Goal: Task Accomplishment & Management: Use online tool/utility

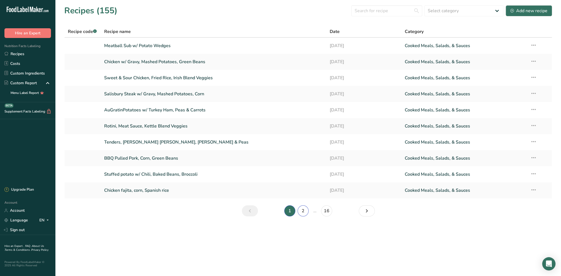
click at [304, 209] on link "2" at bounding box center [303, 210] width 11 height 11
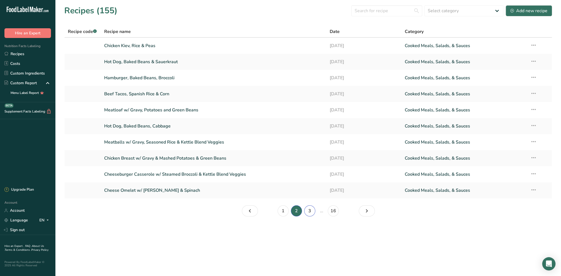
click at [309, 211] on link "3" at bounding box center [309, 210] width 11 height 11
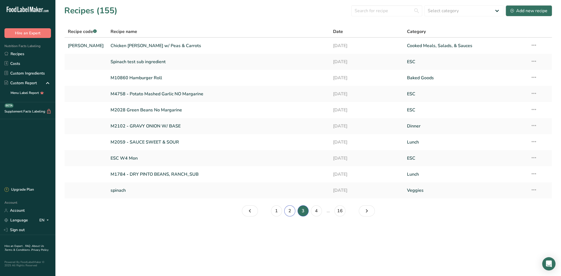
click at [291, 208] on link "2" at bounding box center [289, 210] width 11 height 11
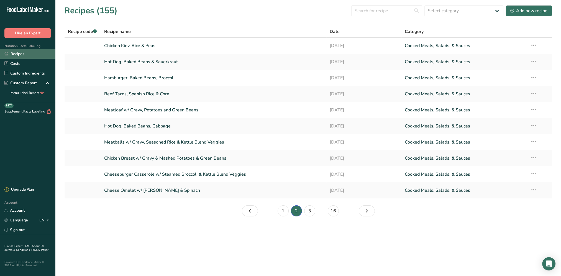
click at [20, 54] on link "Recipes" at bounding box center [27, 54] width 55 height 10
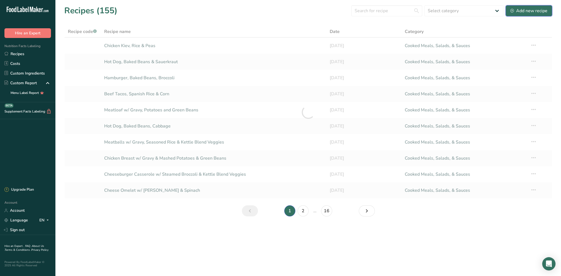
click at [526, 10] on div "Add new recipe" at bounding box center [528, 10] width 37 height 7
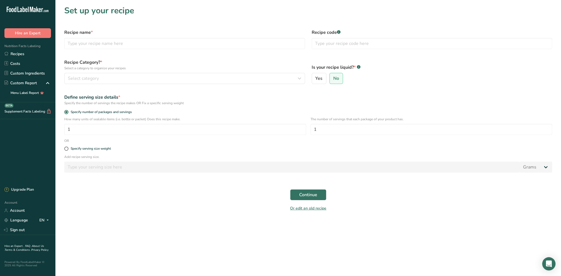
click at [147, 38] on div "Recipe name *" at bounding box center [184, 39] width 247 height 27
click at [154, 48] on input "text" at bounding box center [184, 43] width 241 height 11
type input "BBQ Rib [PERSON_NAME], Sauerkraut, Sweet Potatoes"
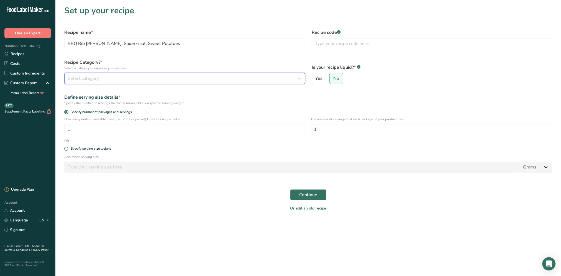
click at [175, 78] on div "Select category" at bounding box center [183, 78] width 230 height 7
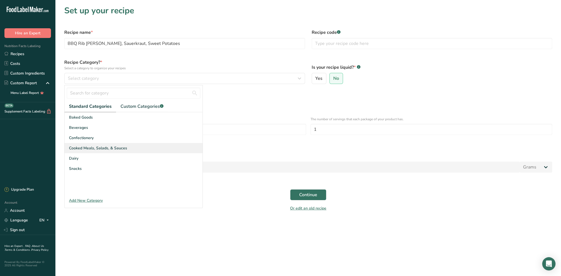
click at [151, 145] on div "Cooked Meals, Salads, & Sauces" at bounding box center [134, 148] width 138 height 10
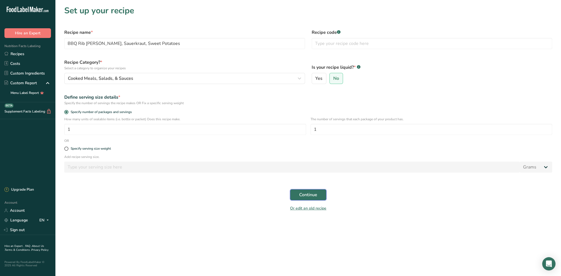
click at [307, 191] on span "Continue" at bounding box center [308, 194] width 18 height 7
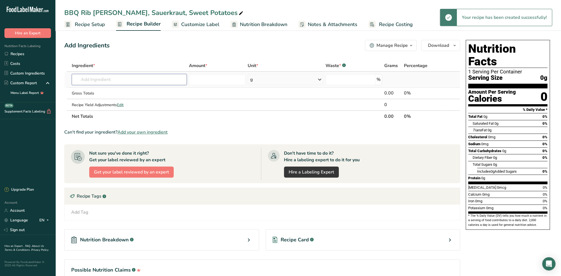
click at [128, 82] on input "text" at bounding box center [129, 79] width 115 height 11
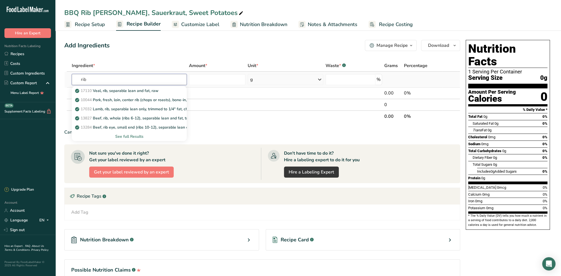
type input "rib"
click at [129, 136] on div "See full Results" at bounding box center [129, 137] width 106 height 6
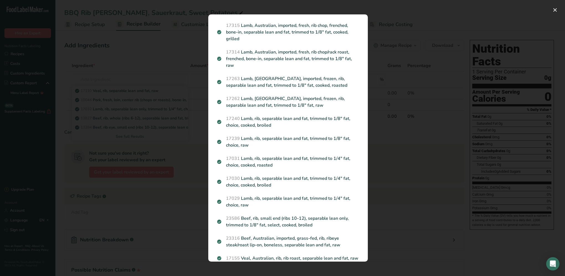
scroll to position [746, 0]
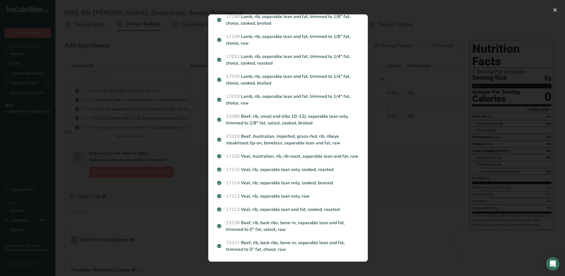
click at [126, 141] on div "Search results modal" at bounding box center [282, 138] width 565 height 276
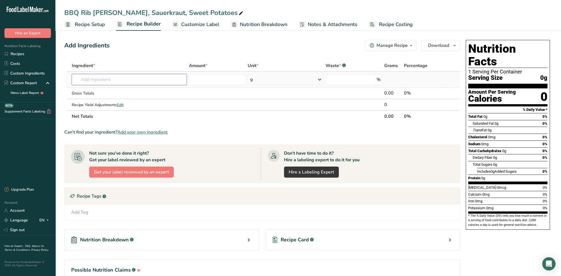
click at [102, 80] on input "text" at bounding box center [129, 79] width 115 height 11
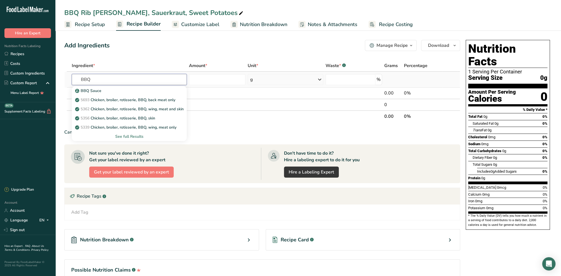
type input "BBQ"
click at [134, 140] on div "See full Results" at bounding box center [129, 136] width 115 height 9
click at [134, 138] on div "See full Results" at bounding box center [129, 137] width 106 height 6
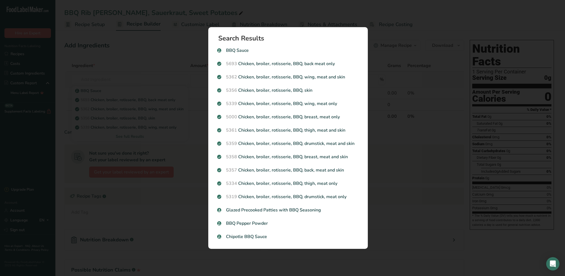
scroll to position [0, 0]
click at [267, 17] on div "Search results modal" at bounding box center [282, 138] width 565 height 276
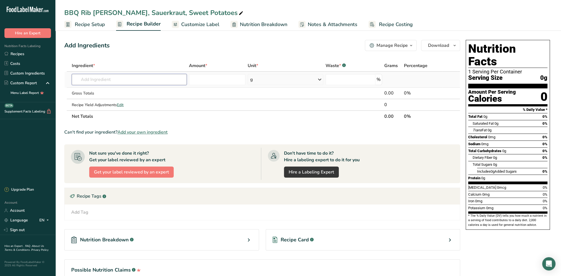
click at [86, 81] on input "text" at bounding box center [129, 79] width 115 height 11
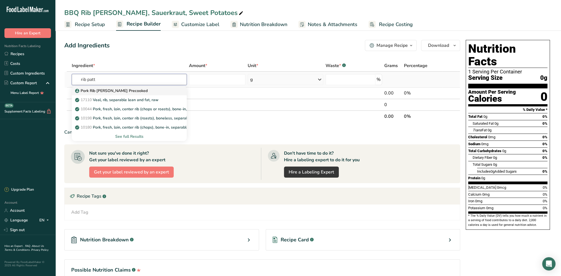
type input "rib patt"
click at [107, 91] on p "Pork Rib [PERSON_NAME] Precooked" at bounding box center [111, 91] width 71 height 6
type input "Pork Rib [PERSON_NAME] Precooked"
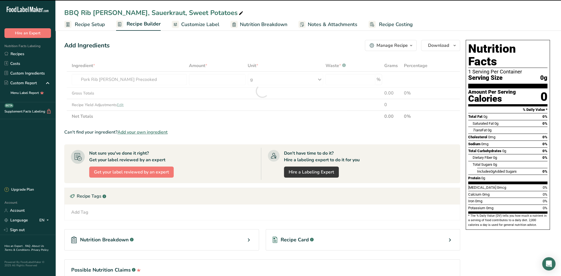
type input "0"
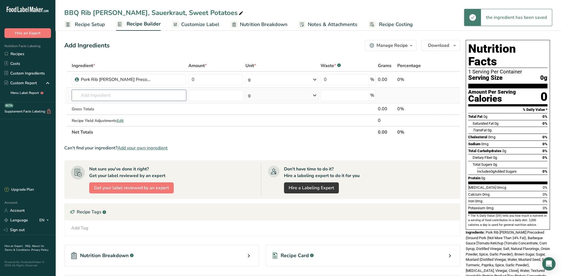
click at [99, 95] on input "text" at bounding box center [129, 95] width 114 height 11
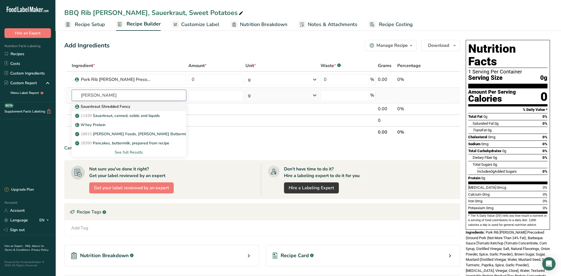
type input "[PERSON_NAME]"
click at [108, 105] on p "Sauerkraut Shredded Fancy" at bounding box center [103, 107] width 54 height 6
type input "Sauerkraut Shredded Fancy"
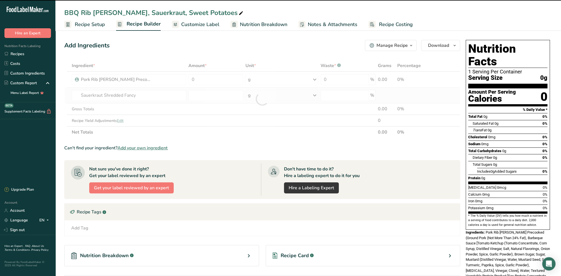
type input "0"
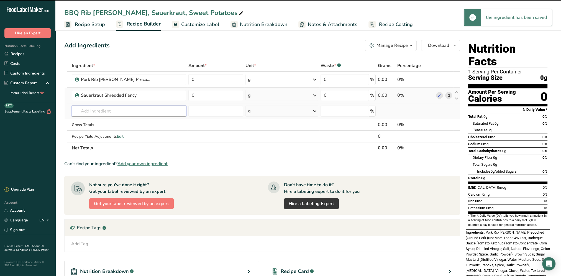
click at [102, 111] on input "text" at bounding box center [129, 111] width 114 height 11
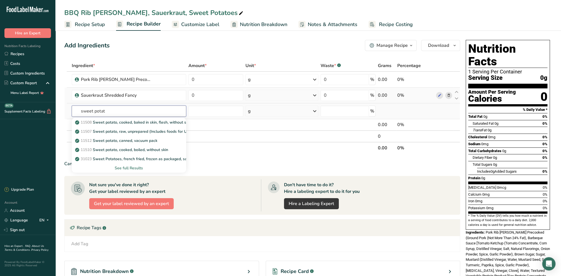
type input "sweet potat"
click at [137, 168] on div "See full Results" at bounding box center [129, 168] width 106 height 6
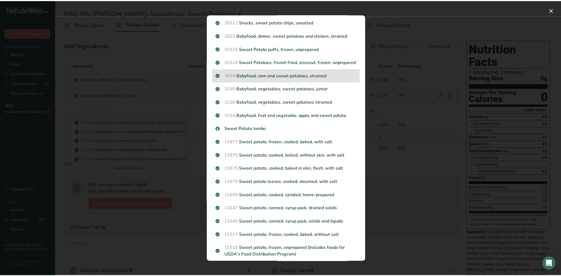
scroll to position [161, 0]
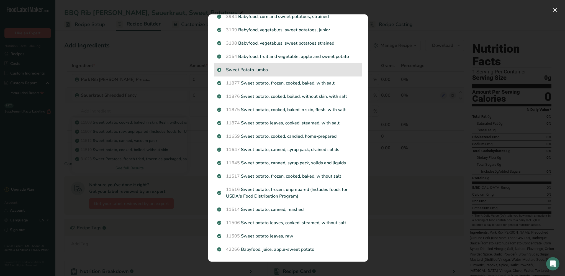
click at [246, 73] on p "Sweet Potato Jumbo" at bounding box center [288, 69] width 142 height 7
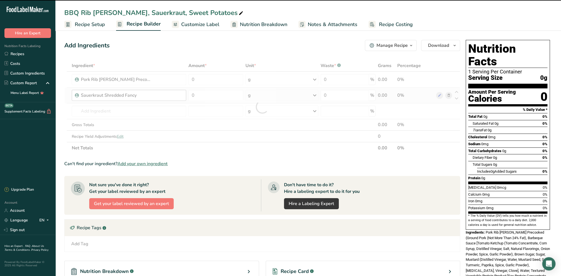
type input "0"
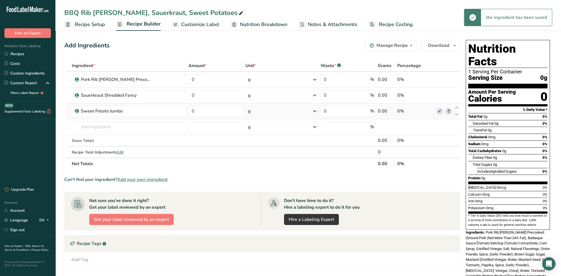
click at [315, 110] on icon at bounding box center [314, 111] width 7 height 10
click at [259, 157] on div "See more" at bounding box center [272, 155] width 47 height 6
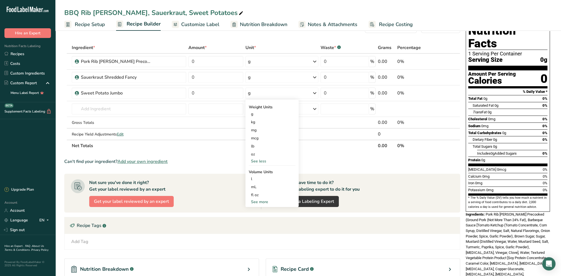
scroll to position [28, 0]
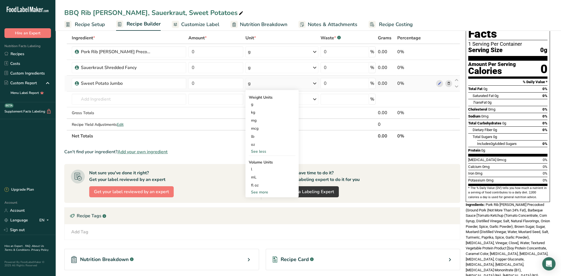
click at [260, 191] on div "See more" at bounding box center [272, 192] width 47 height 6
click at [258, 208] on div "cup" at bounding box center [272, 209] width 42 height 6
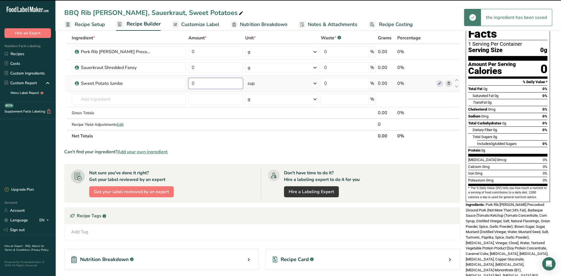
click at [203, 85] on input "0" at bounding box center [215, 83] width 55 height 11
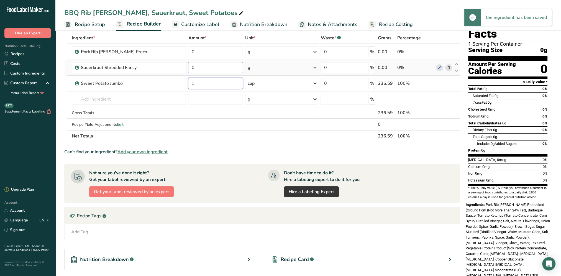
type input "1"
click at [205, 65] on div "Ingredient * Amount * Unit * Waste * .a-a{fill:#347362;}.b-a{fill:#fff;} Grams …" at bounding box center [262, 87] width 396 height 110
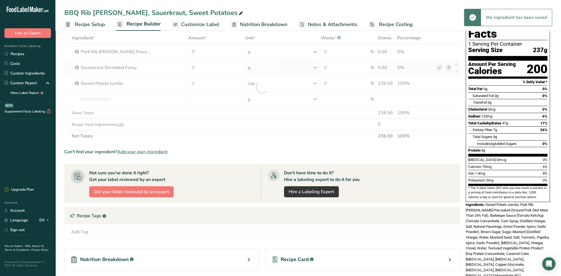
click at [314, 66] on div "Ingredient * Amount * Unit * Waste * .a-a{fill:#347362;}.b-a{fill:#fff;} Grams …" at bounding box center [262, 87] width 396 height 110
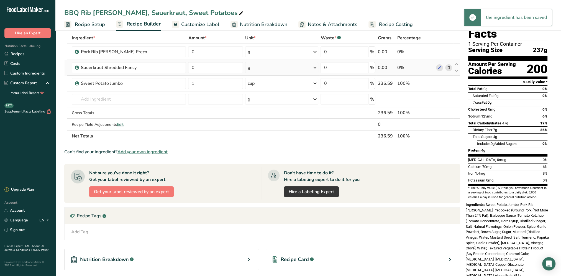
click at [314, 66] on icon at bounding box center [314, 68] width 7 height 10
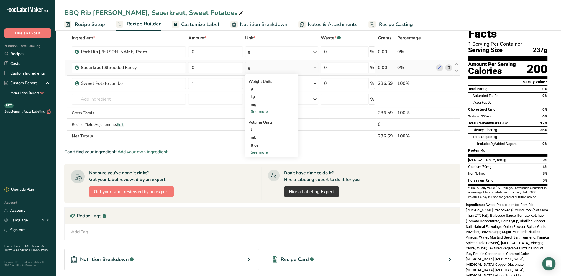
click at [260, 153] on div "See more" at bounding box center [271, 152] width 47 height 6
click at [260, 167] on div "cup" at bounding box center [272, 169] width 42 height 6
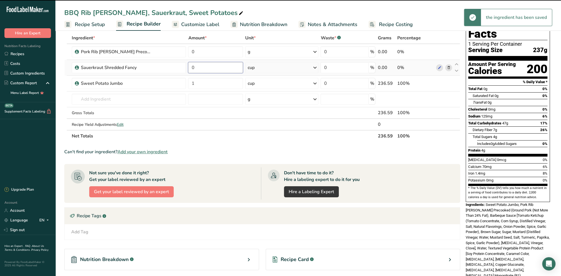
click at [201, 68] on input "0" at bounding box center [215, 67] width 55 height 11
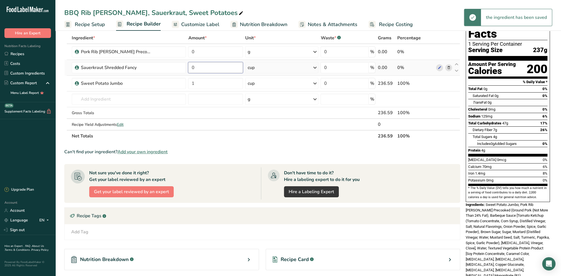
drag, startPoint x: 201, startPoint y: 68, endPoint x: 189, endPoint y: 70, distance: 12.1
click at [189, 70] on input "0" at bounding box center [215, 67] width 55 height 11
type input "0.5"
click at [207, 52] on div "Ingredient * Amount * Unit * Waste * .a-a{fill:#347362;}.b-a{fill:#fff;} Grams …" at bounding box center [262, 87] width 396 height 110
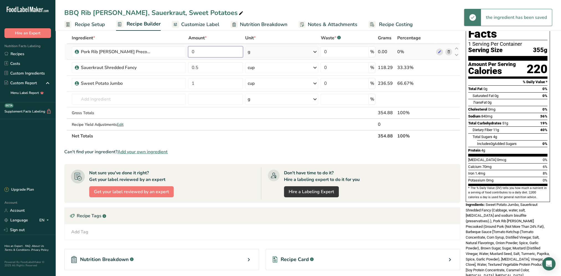
drag, startPoint x: 204, startPoint y: 51, endPoint x: 189, endPoint y: 53, distance: 15.4
click at [189, 53] on input "0" at bounding box center [215, 51] width 55 height 11
click at [313, 53] on div "Ingredient * Amount * Unit * Waste * .a-a{fill:#347362;}.b-a{fill:#fff;} Grams …" at bounding box center [262, 87] width 396 height 110
click at [313, 53] on icon at bounding box center [314, 52] width 7 height 10
click at [265, 132] on div "fl oz" at bounding box center [271, 129] width 47 height 8
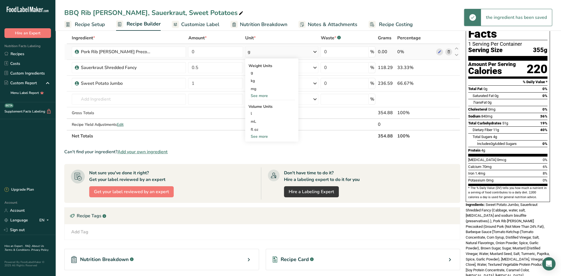
click at [265, 136] on div "See more" at bounding box center [271, 137] width 47 height 6
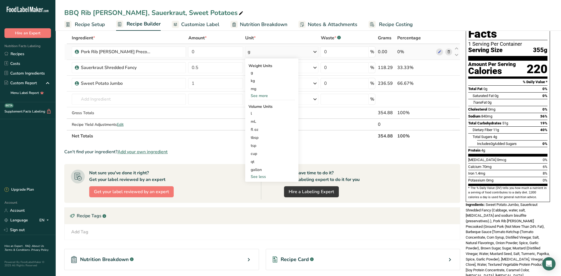
click at [266, 96] on div "See more" at bounding box center [271, 96] width 47 height 6
click at [257, 113] on div "oz" at bounding box center [271, 113] width 47 height 8
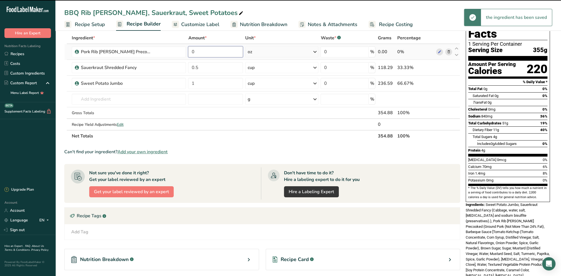
click at [202, 51] on input "0" at bounding box center [215, 51] width 55 height 11
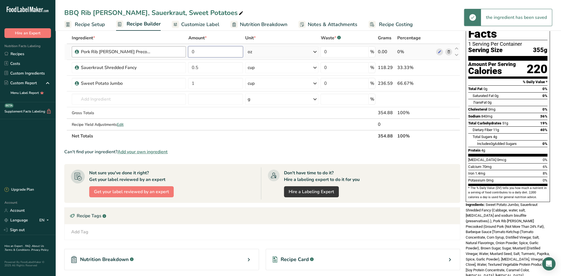
drag, startPoint x: 202, startPoint y: 51, endPoint x: 184, endPoint y: 55, distance: 18.8
click at [184, 55] on tr "Pork Rib [PERSON_NAME] Precooked 0 oz Weight Units g kg mg mcg lb oz See less V…" at bounding box center [262, 52] width 395 height 16
type input "3"
click at [234, 33] on div "Ingredient * Amount * Unit * Waste * .a-a{fill:#347362;}.b-a{fill:#fff;} Grams …" at bounding box center [262, 87] width 396 height 110
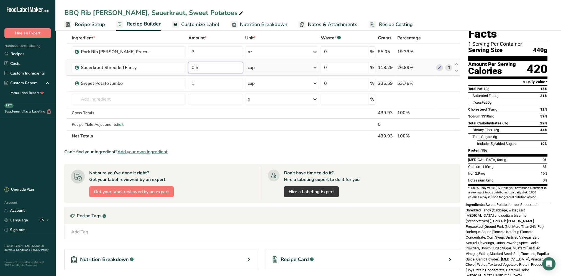
drag, startPoint x: 205, startPoint y: 68, endPoint x: 187, endPoint y: 70, distance: 18.1
click at [187, 70] on td "0.5" at bounding box center [215, 68] width 57 height 16
type input "1"
click at [226, 34] on div "Ingredient * Amount * Unit * Waste * .a-a{fill:#347362;}.b-a{fill:#fff;} Grams …" at bounding box center [262, 87] width 396 height 110
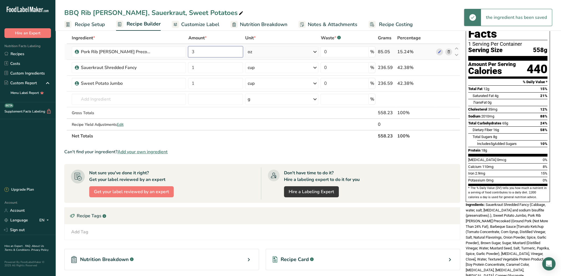
drag, startPoint x: 209, startPoint y: 50, endPoint x: 186, endPoint y: 54, distance: 23.7
click at [187, 54] on td "3" at bounding box center [215, 52] width 57 height 16
click at [202, 51] on input "3" at bounding box center [215, 51] width 55 height 11
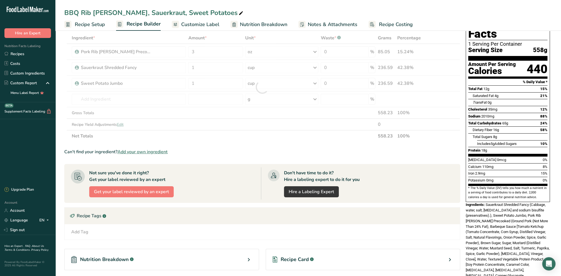
click at [219, 40] on div "Ingredient * Amount * Unit * Waste * .a-a{fill:#347362;}.b-a{fill:#fff;} Grams …" at bounding box center [262, 87] width 396 height 110
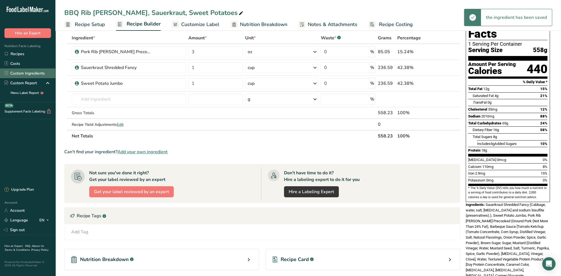
click at [28, 75] on link "Custom Ingredients" at bounding box center [27, 73] width 55 height 10
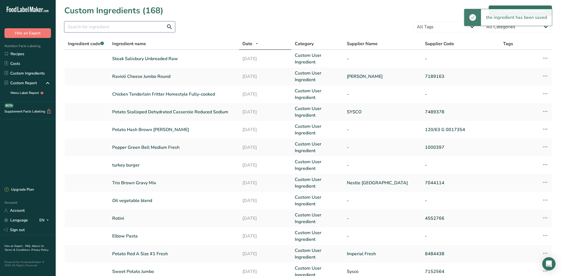
click at [120, 27] on input "text" at bounding box center [119, 26] width 111 height 11
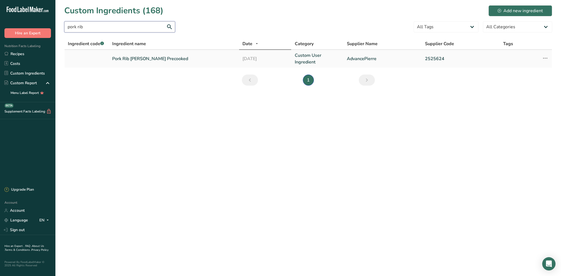
type input "pork rib"
click at [139, 58] on link "Pork Rib [PERSON_NAME] Precooked" at bounding box center [174, 58] width 124 height 7
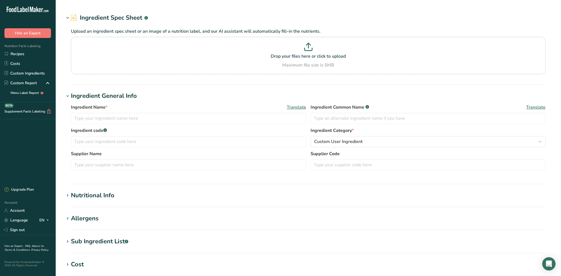
type input "Pork Rib [PERSON_NAME] Precooked"
type input "AdvancePierre"
type input "2525624"
type input "70.87"
type input "170"
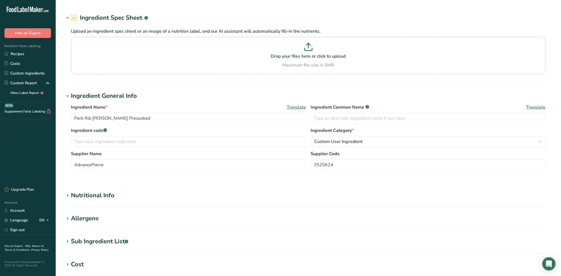
type KJ "711.28"
type Fat "10"
type Fat "3.5"
type Fat "0"
type input "30"
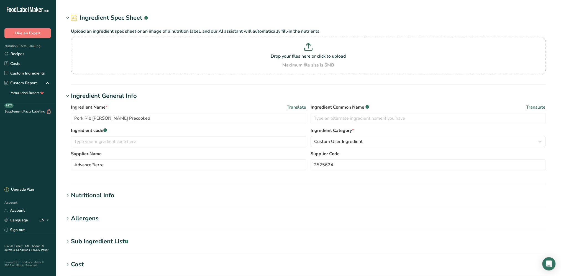
type input "390"
type Carbohydrates "8"
type Fiber "1"
type Sugars "4"
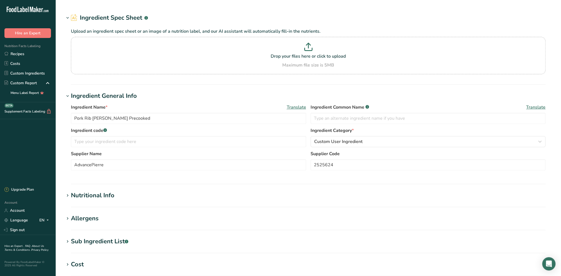
type input "12"
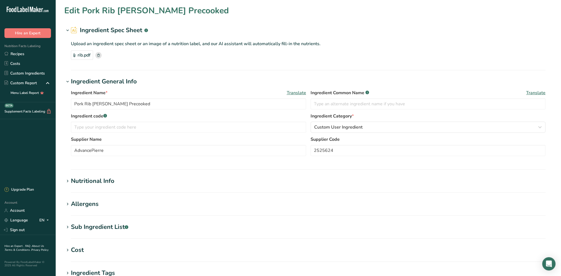
click at [91, 183] on div "Nutritional Info" at bounding box center [92, 180] width 43 height 9
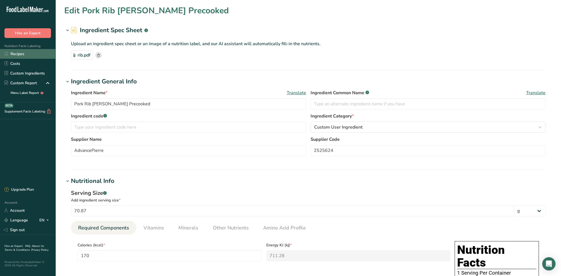
click at [23, 56] on link "Recipes" at bounding box center [27, 54] width 55 height 10
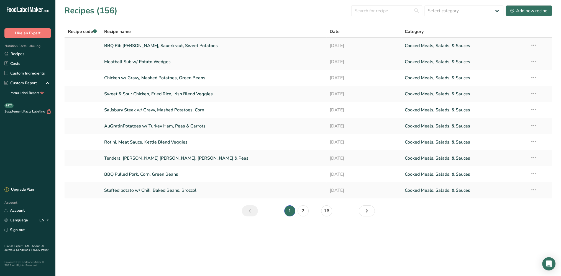
click at [138, 46] on link "BBQ Rib [PERSON_NAME], Sauerkraut, Sweet Potatoes" at bounding box center [213, 46] width 219 height 12
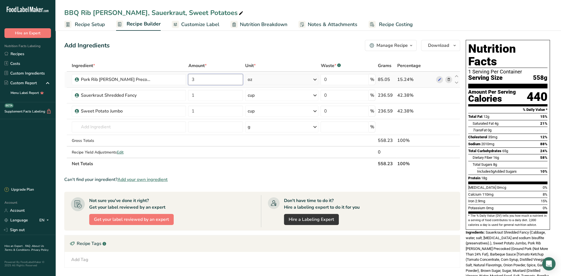
drag, startPoint x: 206, startPoint y: 80, endPoint x: 185, endPoint y: 81, distance: 21.1
click at [185, 81] on tr "Pork Rib [PERSON_NAME] Precooked 3 oz Weight Units g kg mg See more Volume Unit…" at bounding box center [262, 80] width 395 height 16
type input "71"
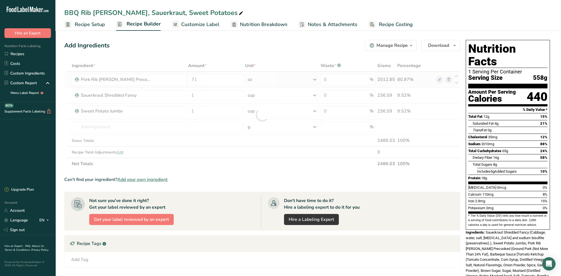
click at [314, 79] on div "Ingredient * Amount * Unit * Waste * .a-a{fill:#347362;}.b-a{fill:#fff;} Grams …" at bounding box center [262, 115] width 396 height 110
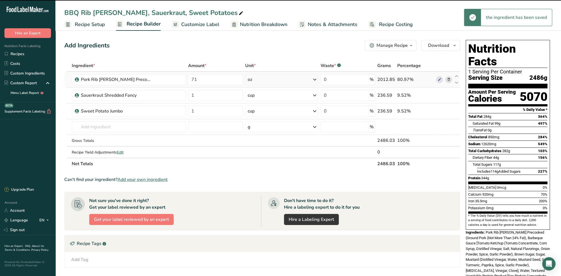
click at [314, 79] on icon at bounding box center [314, 80] width 7 height 10
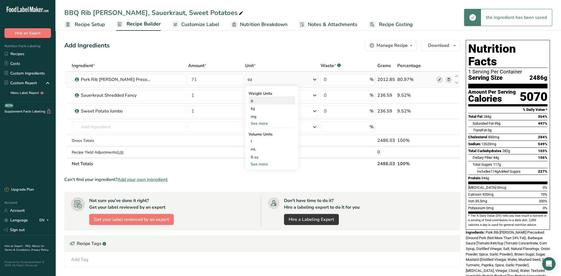
click at [258, 100] on div "g" at bounding box center [271, 100] width 47 height 8
click at [285, 54] on div "Add Ingredients Manage Recipe Delete Recipe Duplicate Recipe Scale Recipe Save …" at bounding box center [263, 192] width 399 height 308
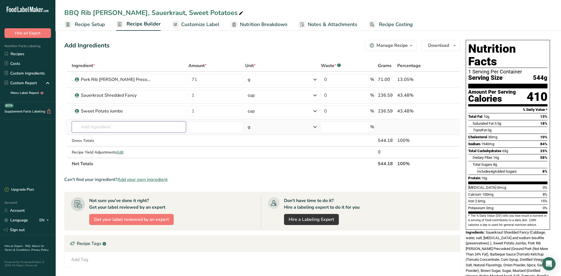
click at [103, 125] on input "text" at bounding box center [129, 126] width 114 height 11
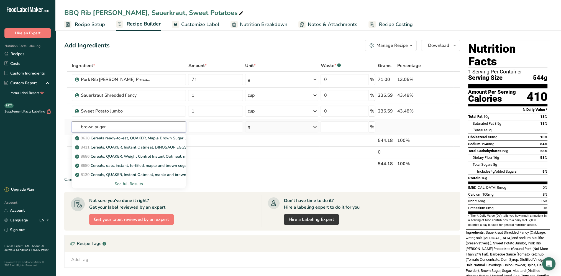
type input "brown sugar"
click at [133, 184] on div "See full Results" at bounding box center [129, 184] width 106 height 6
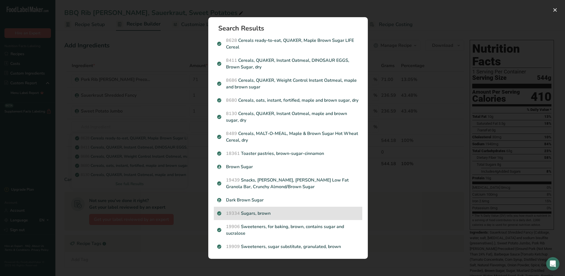
click at [273, 213] on p "19334 Sugars, brown" at bounding box center [288, 213] width 142 height 7
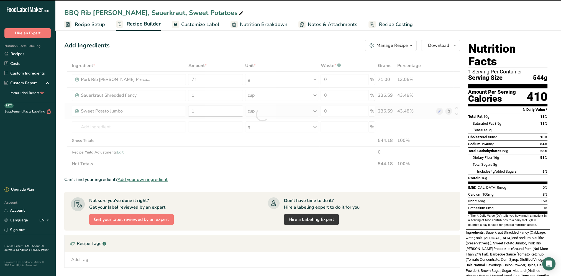
type input "0"
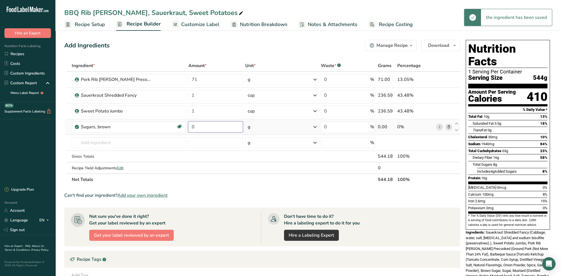
drag, startPoint x: 227, startPoint y: 125, endPoint x: 191, endPoint y: 129, distance: 37.0
click at [191, 129] on input "0" at bounding box center [215, 126] width 55 height 11
type input "0.25"
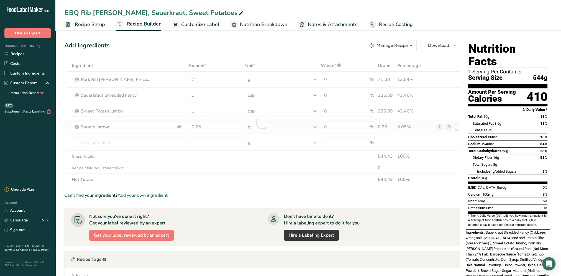
click at [316, 127] on div "Ingredient * Amount * Unit * Waste * .a-a{fill:#347362;}.b-a{fill:#fff;} Grams …" at bounding box center [262, 122] width 396 height 125
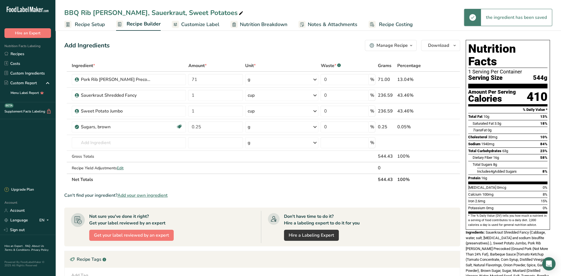
click at [315, 126] on icon at bounding box center [314, 127] width 7 height 10
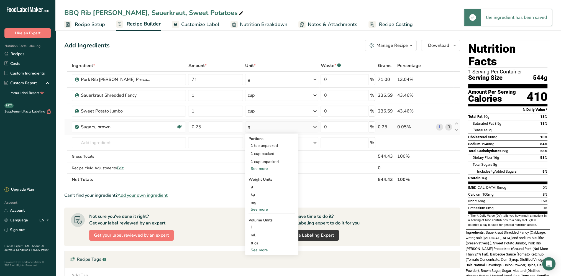
click at [264, 247] on div "See more" at bounding box center [271, 250] width 47 height 6
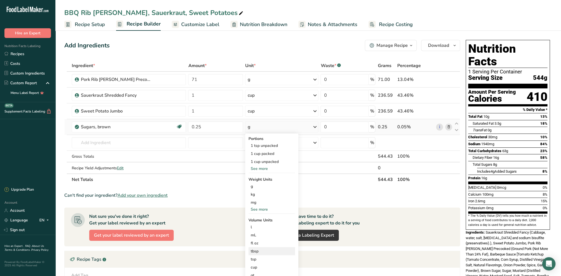
click at [259, 250] on div "tbsp" at bounding box center [272, 251] width 42 height 6
click at [313, 267] on input "number" at bounding box center [321, 266] width 40 height 8
type input "1"
click at [344, 275] on button "Confirm" at bounding box center [335, 278] width 26 height 8
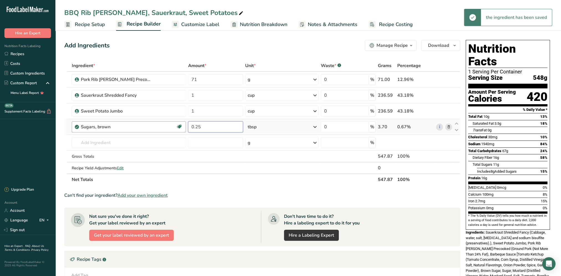
drag, startPoint x: 203, startPoint y: 125, endPoint x: 184, endPoint y: 127, distance: 19.5
click at [184, 127] on tr "Sugars, brown Dairy free Gluten free Vegan Vegetarian Soy free 0.25 tbsp Portio…" at bounding box center [262, 127] width 395 height 16
type input "1"
click at [236, 53] on div "Add Ingredients Manage Recipe Delete Recipe Duplicate Recipe Scale Recipe Save …" at bounding box center [263, 200] width 399 height 324
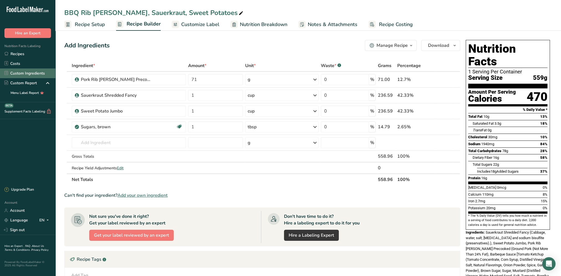
click at [29, 75] on link "Custom Ingredients" at bounding box center [27, 73] width 55 height 10
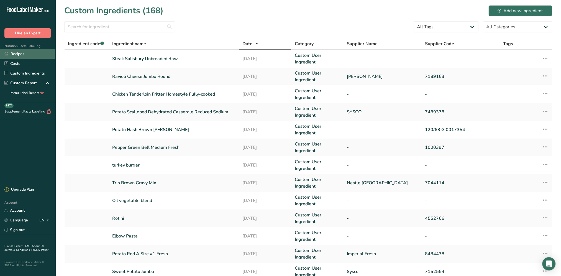
click at [25, 57] on link "Recipes" at bounding box center [27, 54] width 55 height 10
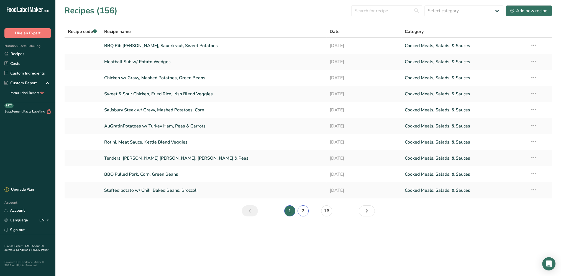
click at [305, 212] on link "2" at bounding box center [303, 210] width 11 height 11
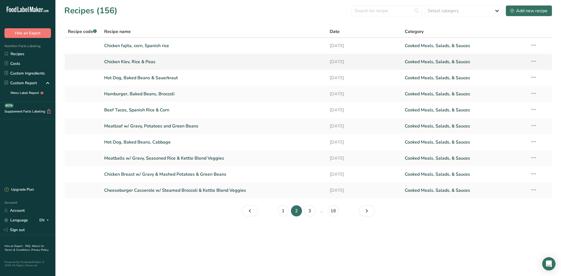
click at [137, 60] on link "Chicken Kiev, Rice & Peas" at bounding box center [213, 62] width 219 height 12
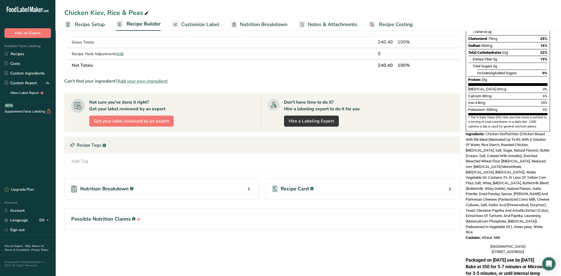
scroll to position [120, 0]
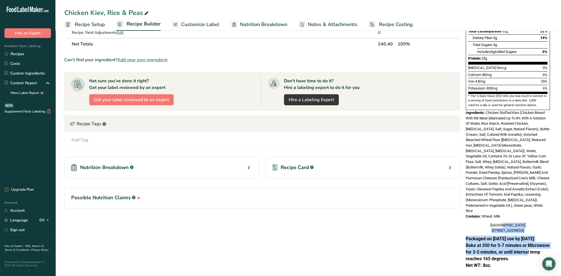
drag, startPoint x: 489, startPoint y: 212, endPoint x: 527, endPoint y: 241, distance: 48.8
click at [527, 241] on div "Nutrition Facts 1 Serving Per Container Serving Size 240g Amount Per Serving Ca…" at bounding box center [507, 95] width 89 height 354
drag, startPoint x: 527, startPoint y: 241, endPoint x: 485, endPoint y: 212, distance: 51.0
click at [492, 222] on div "[GEOGRAPHIC_DATA] [STREET_ADDRESS]" at bounding box center [508, 227] width 84 height 11
click at [490, 222] on div "[GEOGRAPHIC_DATA] [STREET_ADDRESS]" at bounding box center [508, 227] width 84 height 11
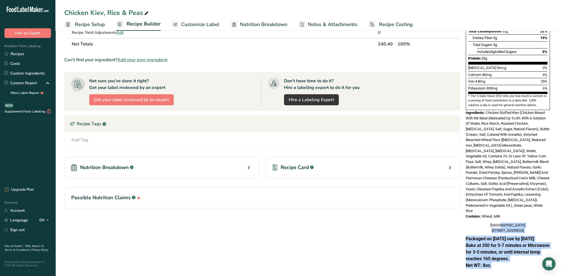
drag, startPoint x: 484, startPoint y: 211, endPoint x: 532, endPoint y: 258, distance: 67.2
click at [532, 258] on div "Nutrition Facts 1 Serving Per Container Serving Size 240g Amount Per Serving Ca…" at bounding box center [507, 95] width 89 height 354
drag, startPoint x: 532, startPoint y: 258, endPoint x: 498, endPoint y: 232, distance: 43.3
copy div "[GEOGRAPHIC_DATA] [STREET_ADDRESS] Packaged on [DATE] use by [DATE] Bake at 350…"
click at [20, 52] on link "Recipes" at bounding box center [27, 54] width 55 height 10
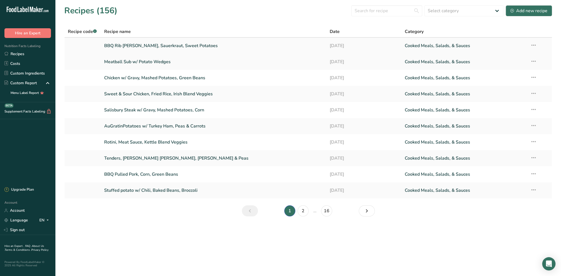
click at [145, 48] on link "BBQ Rib [PERSON_NAME], Sauerkraut, Sweet Potatoes" at bounding box center [213, 46] width 219 height 12
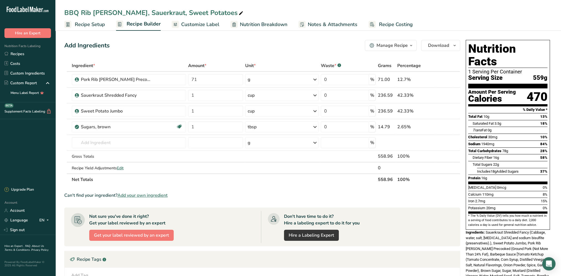
click at [202, 23] on span "Customize Label" at bounding box center [200, 24] width 38 height 7
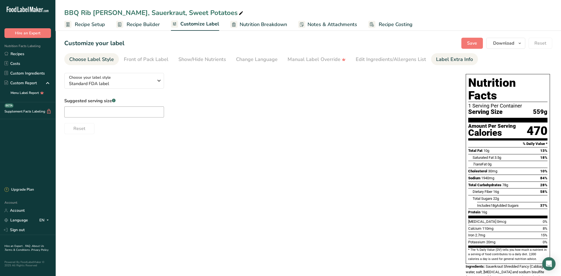
click at [452, 58] on div "Label Extra Info" at bounding box center [454, 59] width 37 height 7
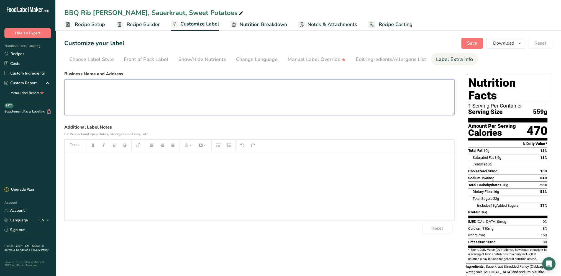
click at [104, 88] on textarea at bounding box center [259, 97] width 390 height 35
paste textarea "[GEOGRAPHIC_DATA] [STREET_ADDRESS] Packaged on [DATE] use by [DATE] Bake at 350…"
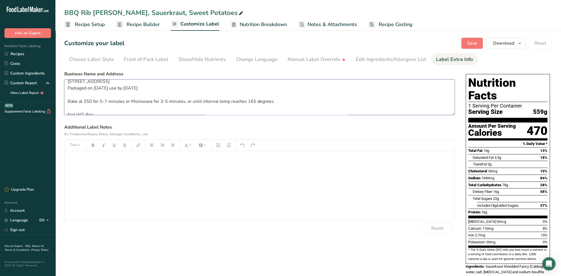
scroll to position [24, 0]
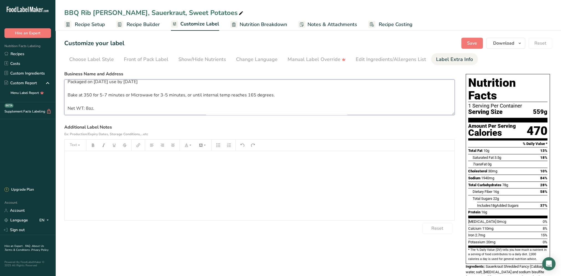
drag, startPoint x: 95, startPoint y: 112, endPoint x: 63, endPoint y: 95, distance: 35.8
click at [63, 95] on section "Customize your label Save Download Choose what to show on your downloaded label…" at bounding box center [308, 208] width 506 height 358
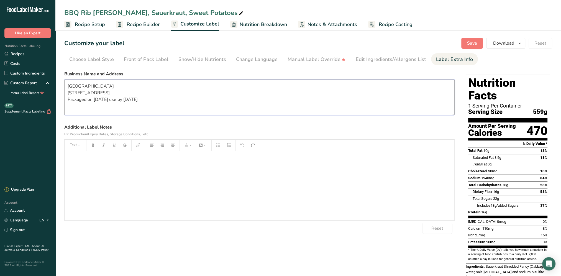
scroll to position [11, 0]
click at [86, 157] on p "﻿" at bounding box center [259, 158] width 384 height 7
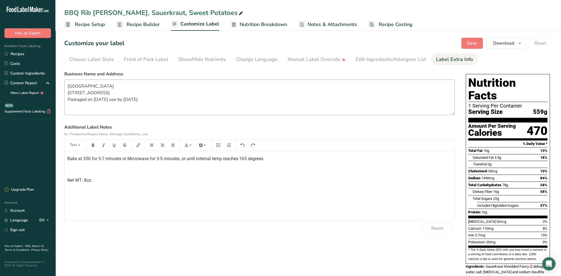
scroll to position [0, 0]
drag, startPoint x: 144, startPoint y: 104, endPoint x: 67, endPoint y: 104, distance: 77.0
click at [67, 104] on textarea "[GEOGRAPHIC_DATA] [STREET_ADDRESS] Packaged on [DATE] use by [DATE]" at bounding box center [259, 97] width 390 height 35
click at [118, 166] on p "﻿" at bounding box center [259, 169] width 384 height 7
click at [67, 180] on div "Bake at 350 for 5-7 minutes or Microwave for 3-5 minutes, or until internal tem…" at bounding box center [260, 185] width 390 height 69
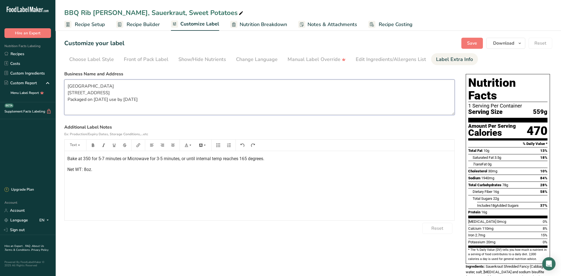
click at [102, 106] on textarea "[GEOGRAPHIC_DATA] [STREET_ADDRESS] Packaged on [DATE] use by [DATE]" at bounding box center [259, 97] width 390 height 35
click at [136, 104] on textarea "[GEOGRAPHIC_DATA] [STREET_ADDRESS] Packaged on [DATE] use by [DATE]" at bounding box center [259, 97] width 390 height 35
click at [66, 105] on textarea "[GEOGRAPHIC_DATA] [STREET_ADDRESS] Packaged on [DATE] use by [DATE]" at bounding box center [259, 97] width 390 height 35
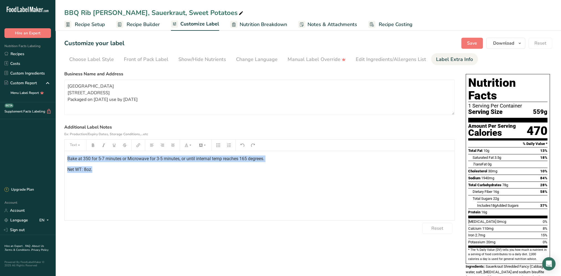
drag, startPoint x: 98, startPoint y: 172, endPoint x: 66, endPoint y: 154, distance: 37.0
click at [66, 154] on div "Bake at 350 for 5-7 minutes or Microwave for 3-5 minutes, or until internal tem…" at bounding box center [260, 185] width 390 height 69
click at [94, 143] on icon "button" at bounding box center [93, 145] width 4 height 4
click at [160, 180] on div "Bake at 350 for 5-7 minutes or Microwave for 3-5 minutes, or until internal tem…" at bounding box center [260, 185] width 390 height 69
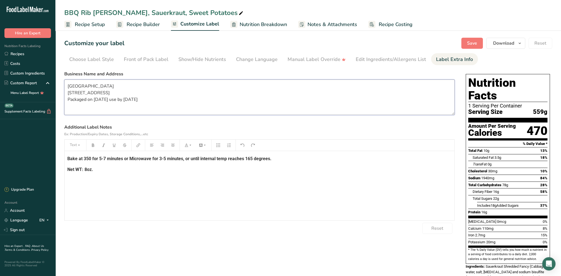
drag, startPoint x: 151, startPoint y: 105, endPoint x: 64, endPoint y: 82, distance: 89.4
click at [64, 82] on textarea "[GEOGRAPHIC_DATA] [STREET_ADDRESS] Packaged on [DATE] use by [DATE]" at bounding box center [259, 97] width 390 height 35
click at [147, 105] on textarea "[GEOGRAPHIC_DATA] [STREET_ADDRESS] Packaged on [DATE] use by [DATE]" at bounding box center [259, 97] width 390 height 35
drag, startPoint x: 148, startPoint y: 107, endPoint x: 66, endPoint y: 105, distance: 81.5
click at [66, 105] on textarea "[GEOGRAPHIC_DATA] [STREET_ADDRESS] Packaged on [DATE] use by [DATE]" at bounding box center [259, 97] width 390 height 35
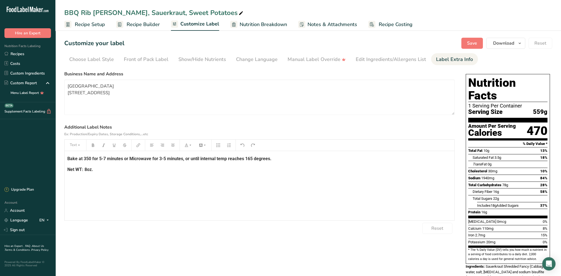
click at [100, 169] on p "Net WT: 8oz." at bounding box center [259, 169] width 384 height 7
click at [67, 156] on div "Bake at 350 for 5-7 minutes or Microwave for 3-5 minutes, or until internal tem…" at bounding box center [260, 185] width 390 height 69
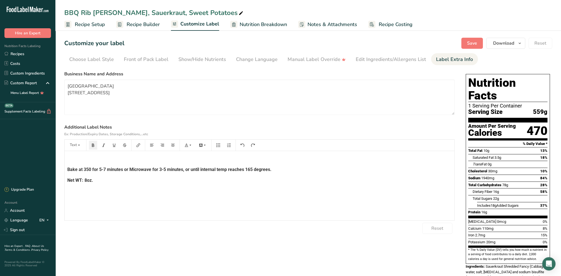
click at [69, 156] on p "﻿" at bounding box center [259, 158] width 384 height 7
click at [86, 181] on span "Net WT: 8oz." at bounding box center [80, 180] width 26 height 5
click at [103, 180] on p "Net WT: 6oz." at bounding box center [259, 180] width 384 height 7
click at [472, 46] on span "Save" at bounding box center [472, 43] width 10 height 7
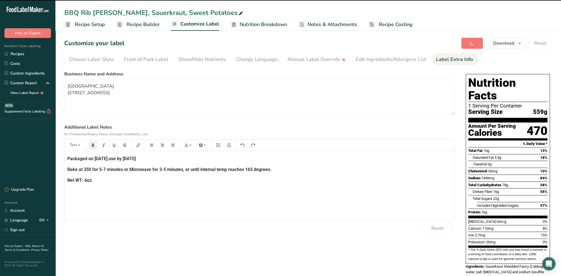
type textarea "[GEOGRAPHIC_DATA] [STREET_ADDRESS]"
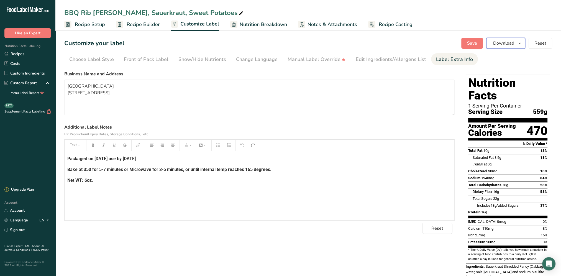
click at [505, 48] on button "Download" at bounding box center [505, 43] width 39 height 11
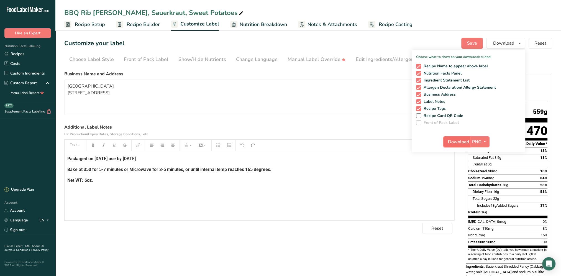
click at [458, 140] on span "Download" at bounding box center [458, 142] width 21 height 7
